Goal: Task Accomplishment & Management: Use online tool/utility

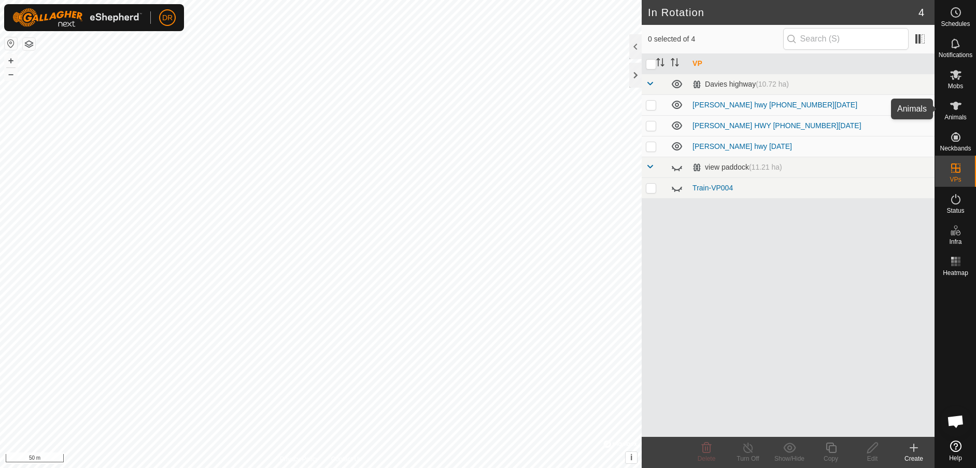
click at [949, 111] on es-animals-svg-icon at bounding box center [956, 105] width 19 height 17
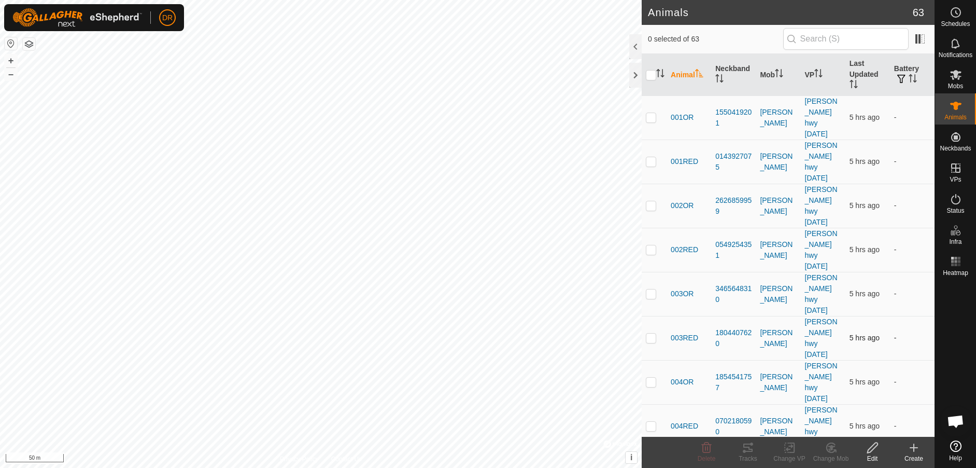
click at [653, 333] on p-checkbox at bounding box center [651, 337] width 10 height 8
click at [748, 448] on icon at bounding box center [748, 447] width 12 height 12
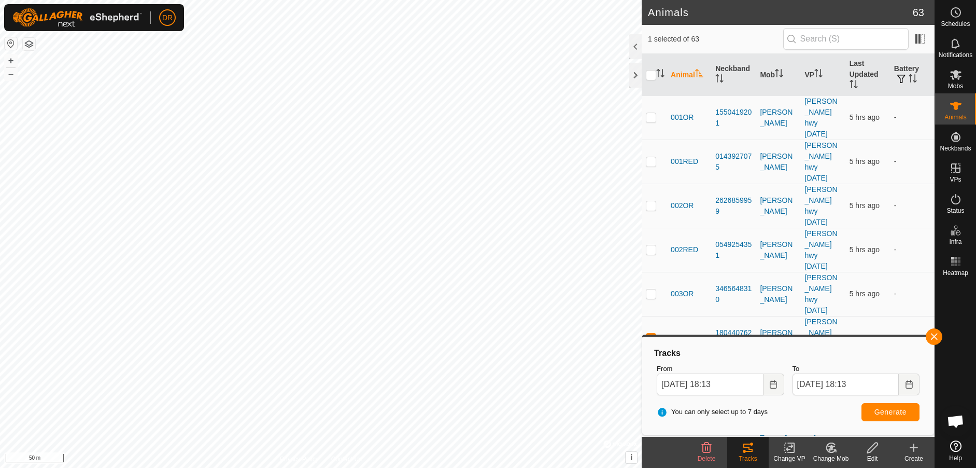
click at [653, 333] on p-checkbox at bounding box center [651, 337] width 10 height 8
checkbox input "false"
click at [649, 466] on p-checkbox at bounding box center [651, 470] width 10 height 8
checkbox input "false"
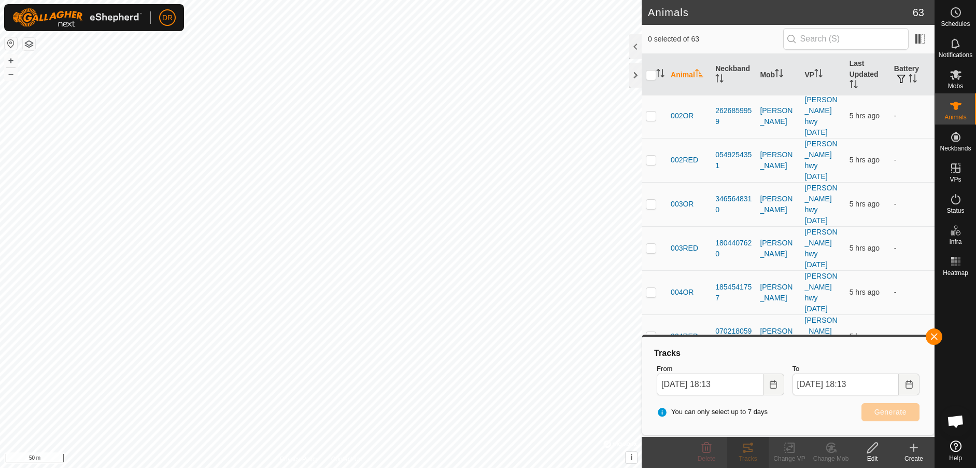
scroll to position [91, 0]
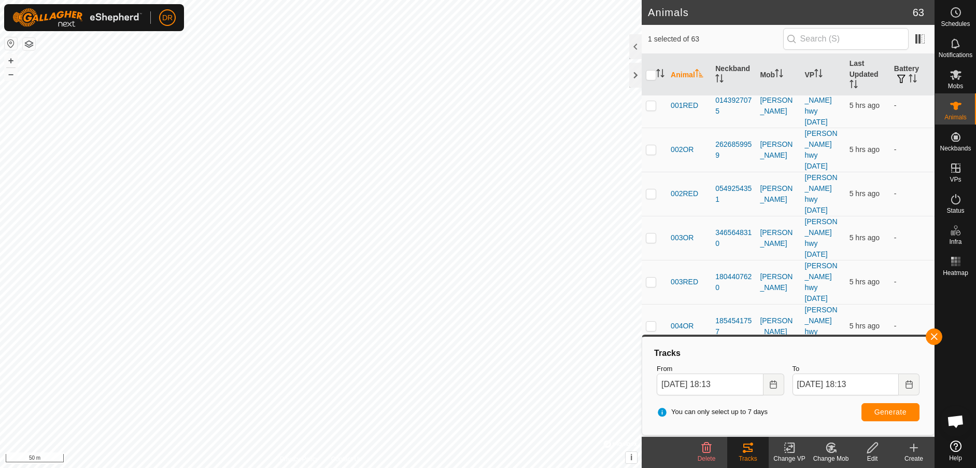
scroll to position [55, 0]
click at [893, 410] on span "Generate" at bounding box center [891, 411] width 32 height 8
checkbox input "false"
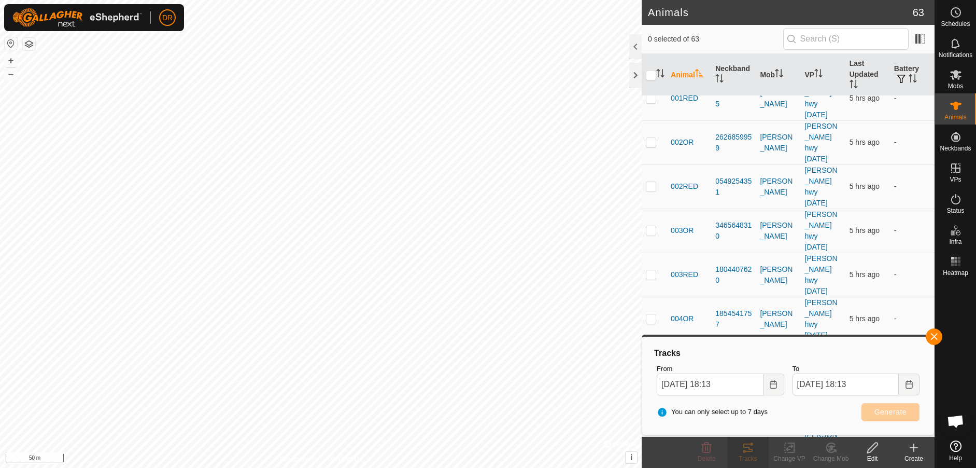
click at [652, 446] on p-checkbox at bounding box center [651, 450] width 10 height 8
click at [875, 412] on button "Generate" at bounding box center [891, 412] width 58 height 18
click at [654, 446] on p-checkbox at bounding box center [651, 450] width 10 height 8
checkbox input "false"
click at [652, 314] on p-checkbox at bounding box center [651, 318] width 10 height 8
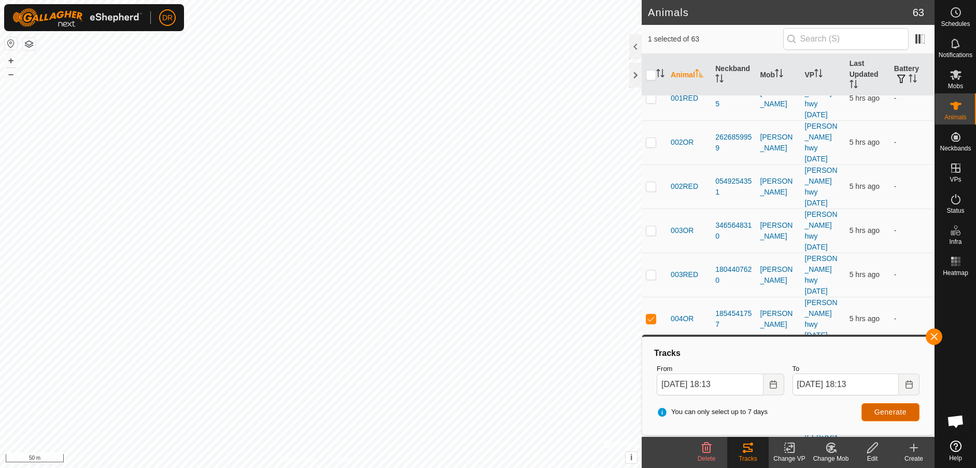
click at [888, 413] on span "Generate" at bounding box center [891, 411] width 32 height 8
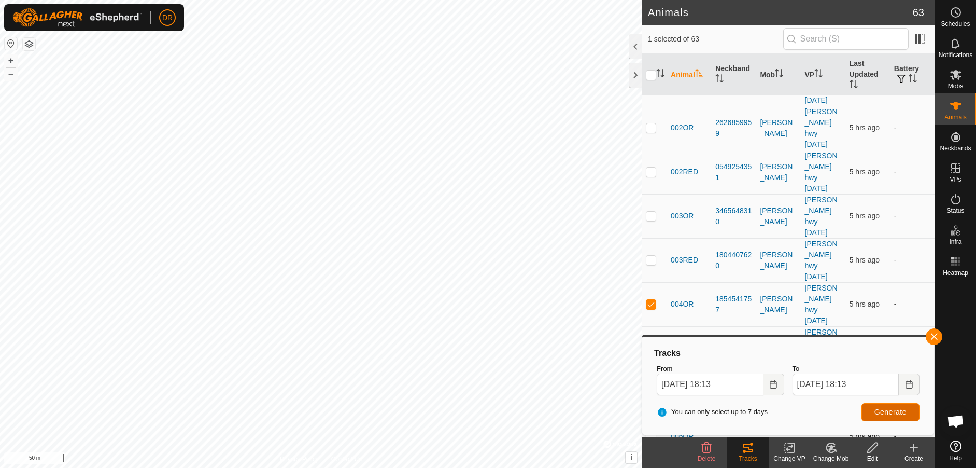
scroll to position [78, 0]
click at [652, 299] on p-checkbox at bounding box center [651, 303] width 10 height 8
checkbox input "false"
click at [881, 413] on span "Generate" at bounding box center [891, 411] width 32 height 8
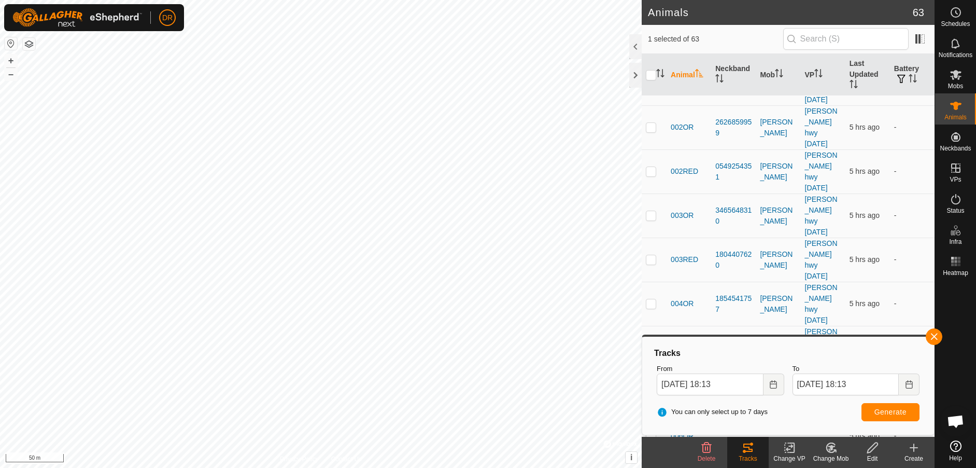
checkbox input "false"
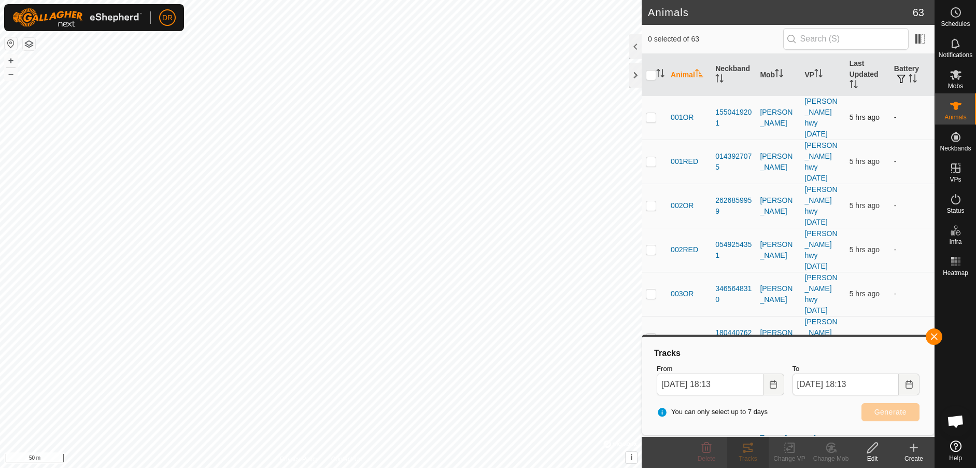
click at [652, 113] on p-checkbox at bounding box center [651, 117] width 10 height 8
click at [887, 413] on span "Generate" at bounding box center [891, 411] width 32 height 8
click at [653, 113] on p-checkbox at bounding box center [651, 117] width 10 height 8
checkbox input "false"
click at [650, 157] on p-checkbox at bounding box center [651, 161] width 10 height 8
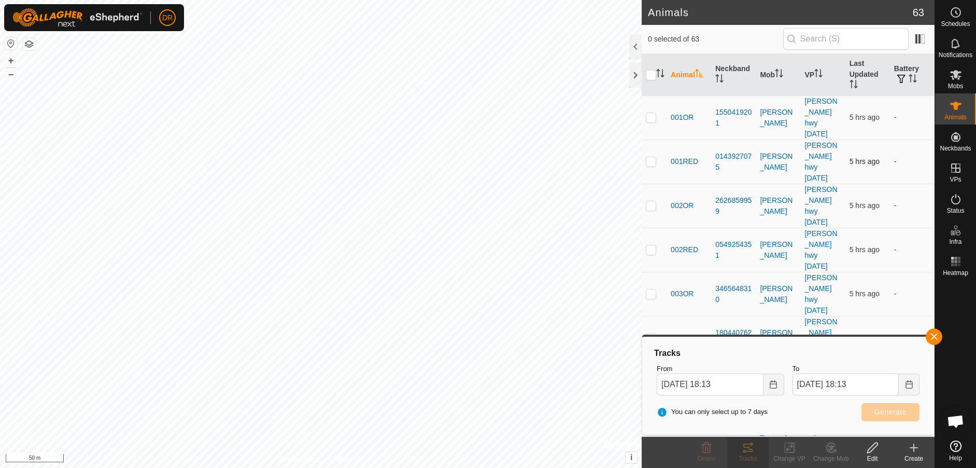
checkbox input "true"
click at [895, 412] on span "Generate" at bounding box center [891, 411] width 32 height 8
click at [648, 245] on p-checkbox at bounding box center [651, 249] width 10 height 8
checkbox input "true"
click at [654, 157] on p-checkbox at bounding box center [651, 161] width 10 height 8
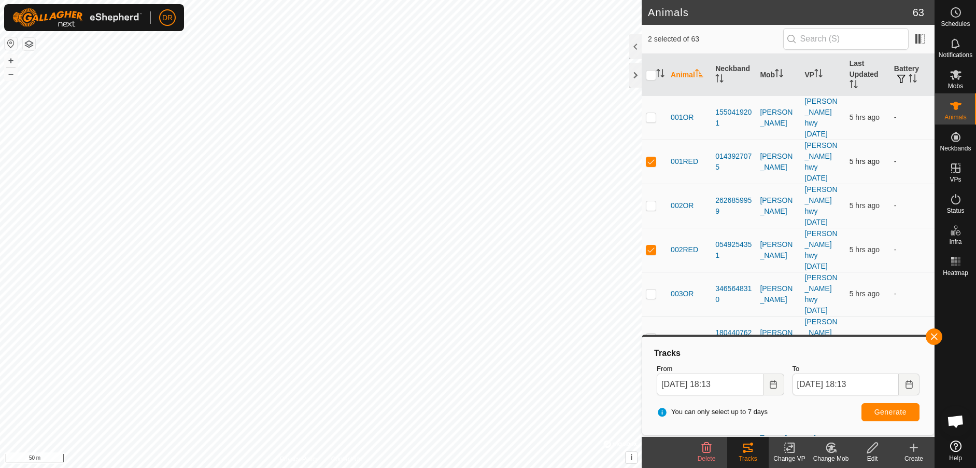
checkbox input "false"
click at [894, 416] on button "Generate" at bounding box center [891, 412] width 58 height 18
click at [651, 245] on p-checkbox at bounding box center [651, 249] width 10 height 8
checkbox input "false"
click at [933, 339] on button "button" at bounding box center [934, 336] width 17 height 17
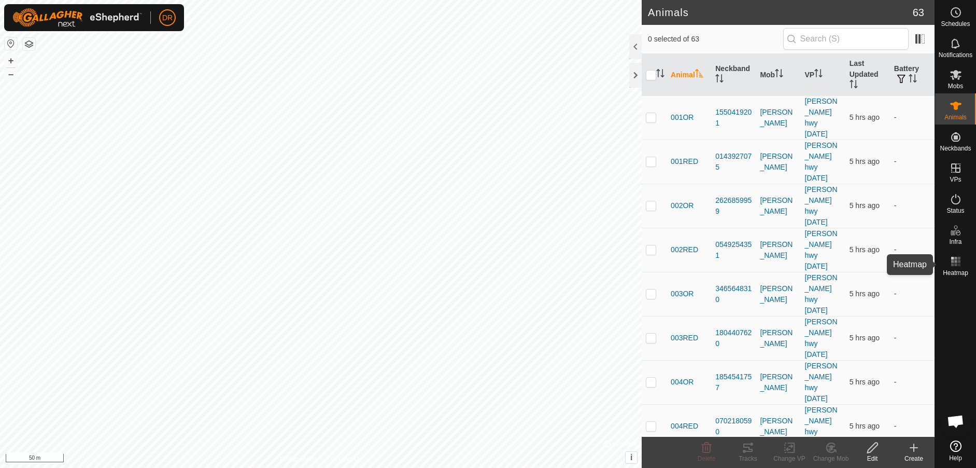
click at [955, 261] on rect at bounding box center [955, 261] width 3 height 3
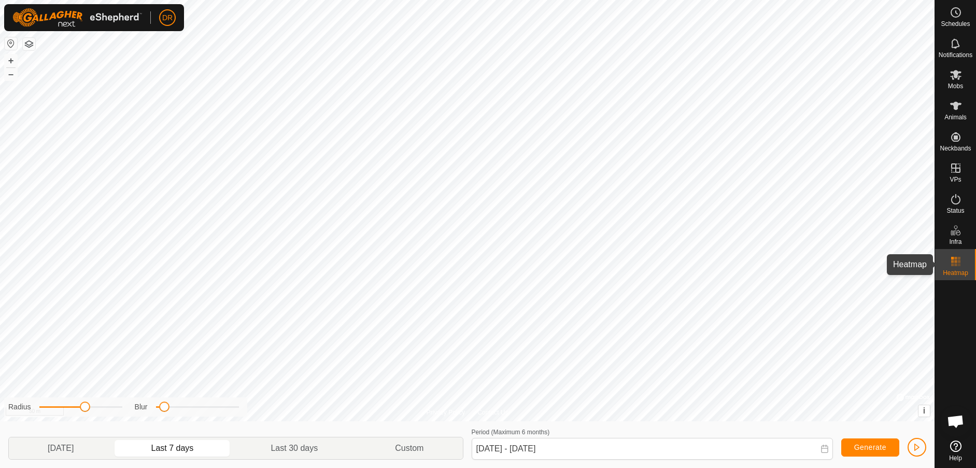
click at [959, 266] on icon at bounding box center [956, 261] width 12 height 12
